Goal: Task Accomplishment & Management: Use online tool/utility

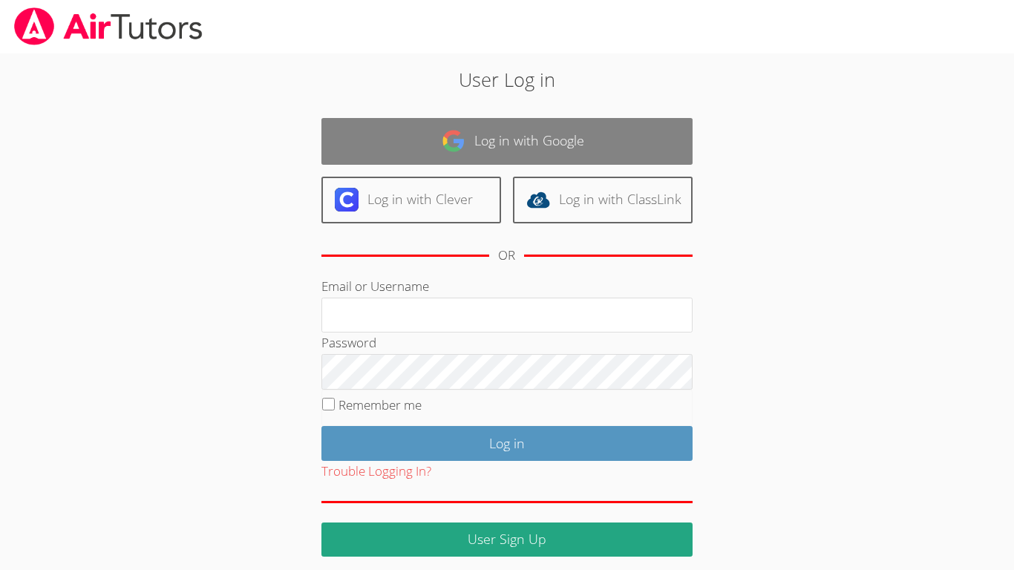
click at [639, 134] on link "Log in with Google" at bounding box center [507, 141] width 371 height 47
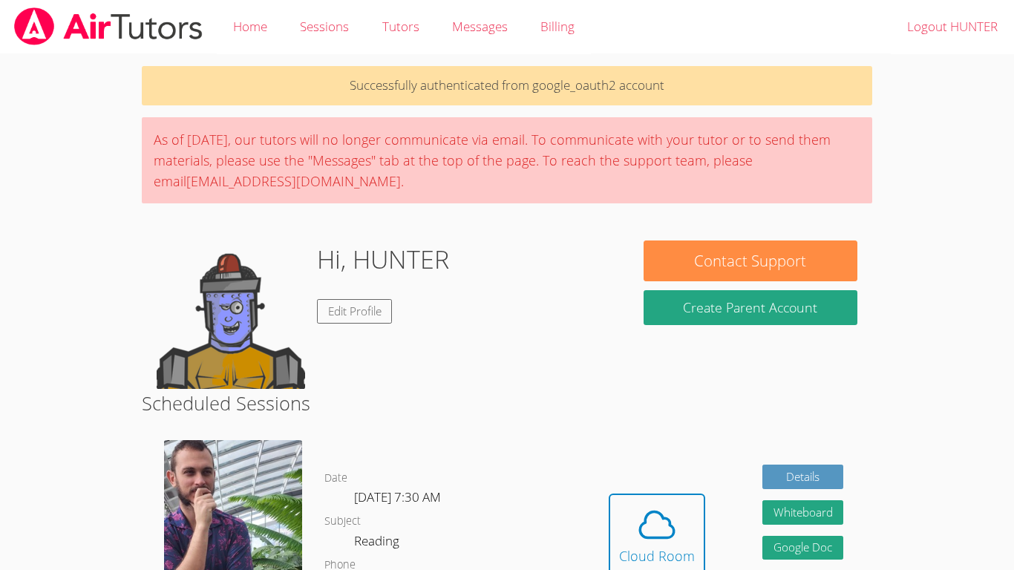
click at [639, 134] on div "As of Saturday, March 22nd, our tutors will no longer communicate via email. To…" at bounding box center [507, 160] width 731 height 86
click at [667, 498] on button "Cloud Room" at bounding box center [657, 535] width 97 height 83
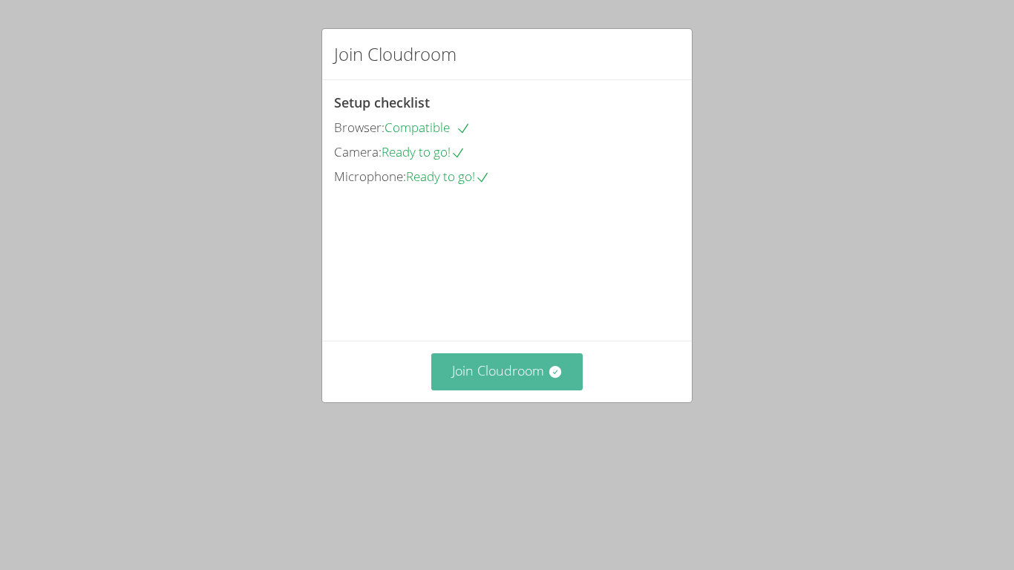
click at [528, 390] on button "Join Cloudroom" at bounding box center [507, 371] width 152 height 36
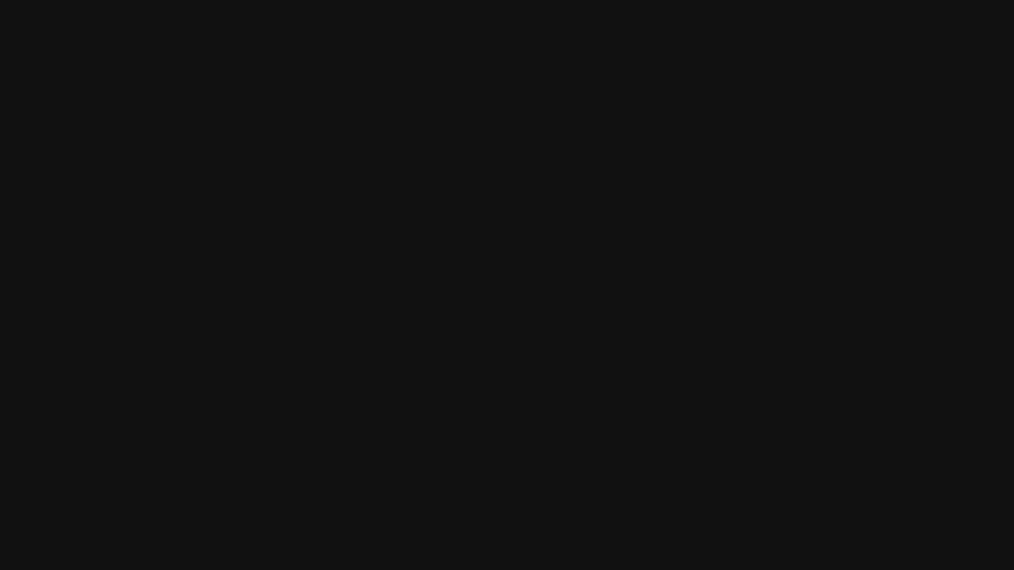
click at [263, 273] on video at bounding box center [299, 256] width 223 height 330
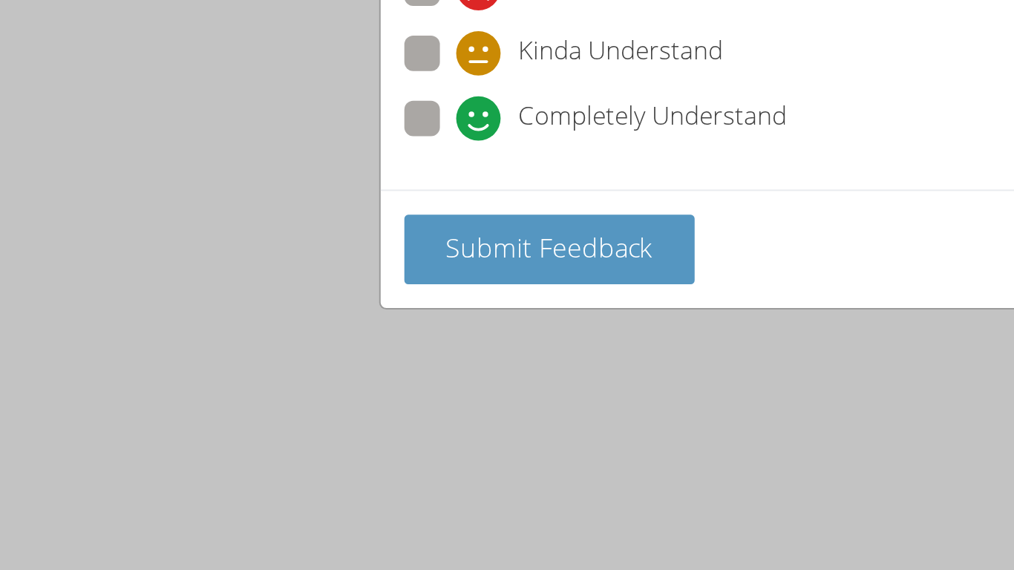
click at [354, 177] on label "Completely Understand" at bounding box center [430, 167] width 192 height 20
click at [360, 170] on input "Completely Understand" at bounding box center [366, 163] width 13 height 13
radio input "true"
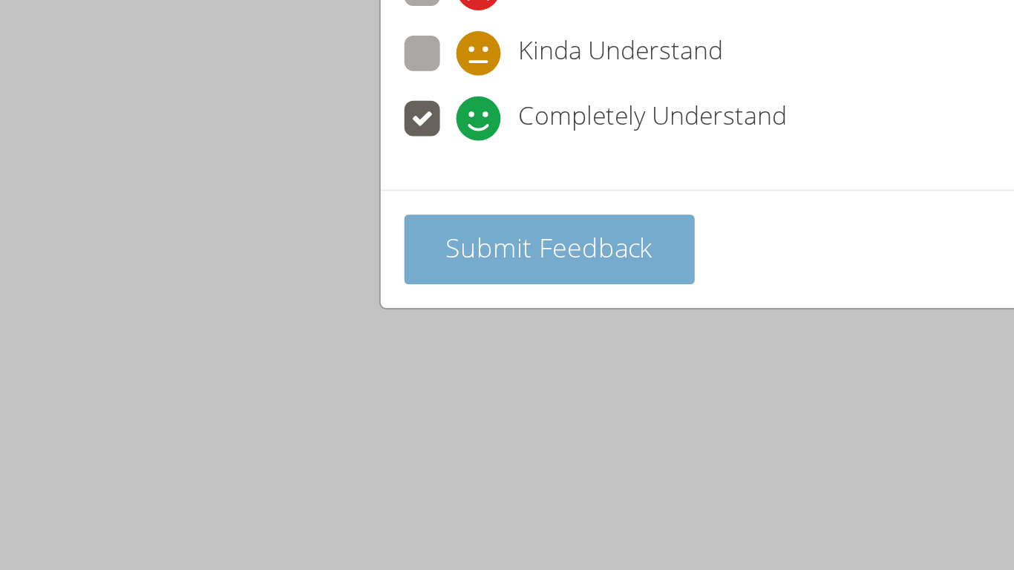
click at [379, 232] on span "Submit Feedback" at bounding box center [407, 231] width 104 height 18
